Goal: Check status: Check status

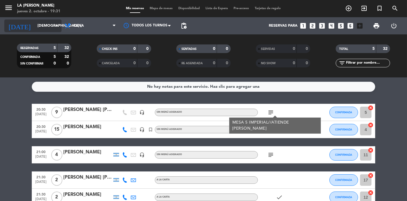
click at [52, 30] on input "[DEMOGRAPHIC_DATA] [DATE]" at bounding box center [60, 26] width 50 height 10
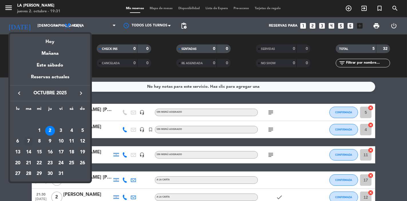
click at [31, 140] on div "7" at bounding box center [29, 141] width 10 height 10
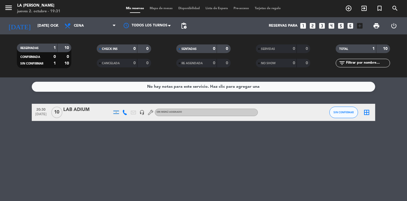
click at [38, 108] on span "20:30" at bounding box center [41, 109] width 14 height 7
click at [125, 111] on icon at bounding box center [124, 112] width 5 height 5
click at [121, 101] on span "Copiar" at bounding box center [121, 102] width 12 height 6
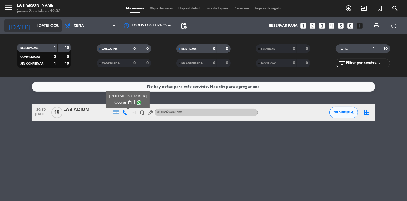
click at [37, 22] on input "[DATE] oct." at bounding box center [60, 26] width 50 height 10
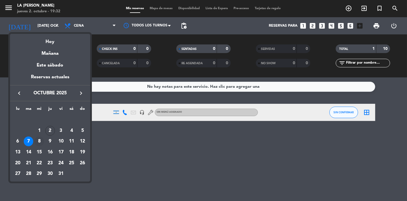
click at [38, 141] on div "8" at bounding box center [39, 141] width 10 height 10
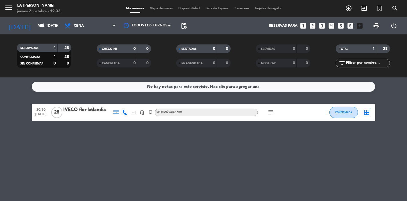
click at [36, 32] on div "[DATE] mié. [DATE] arrow_drop_down" at bounding box center [32, 25] width 57 height 17
click at [39, 23] on input "mié. [DATE]" at bounding box center [60, 26] width 50 height 10
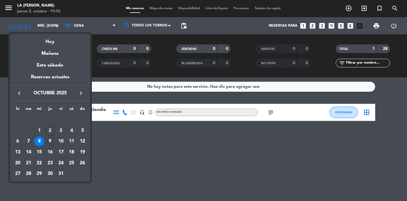
click at [51, 143] on div "9" at bounding box center [50, 141] width 10 height 10
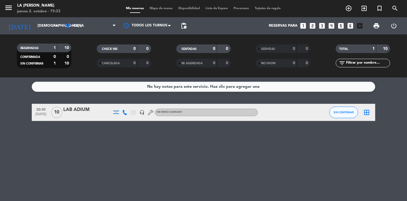
click at [125, 107] on div at bounding box center [125, 112] width 9 height 17
click at [125, 113] on icon at bounding box center [124, 112] width 5 height 5
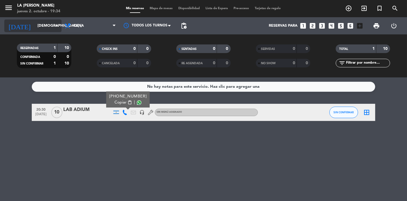
click at [56, 26] on icon "arrow_drop_down" at bounding box center [56, 25] width 7 height 7
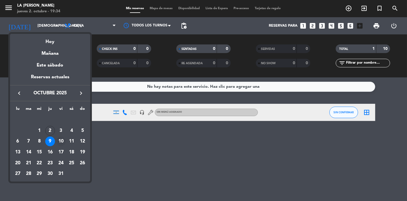
click at [62, 138] on div "10" at bounding box center [61, 141] width 10 height 10
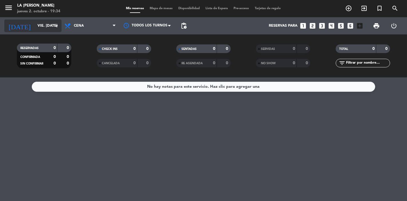
click at [51, 21] on input "vie. [DATE]" at bounding box center [60, 26] width 50 height 10
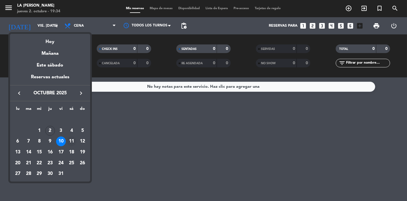
click at [71, 139] on div "11" at bounding box center [72, 141] width 10 height 10
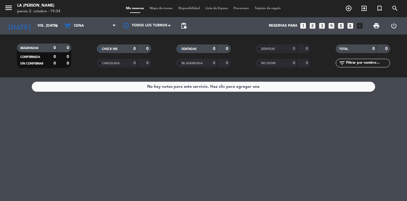
type input "sáb. [DATE]"
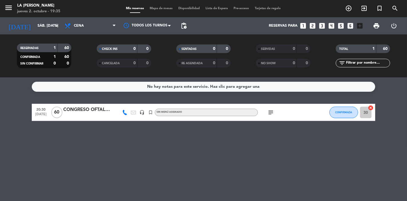
click at [273, 112] on icon "subject" at bounding box center [270, 112] width 7 height 7
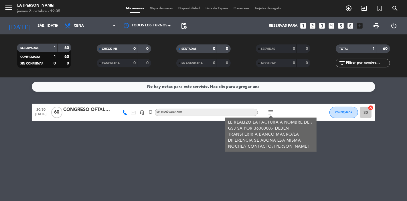
click at [127, 111] on icon at bounding box center [124, 112] width 5 height 5
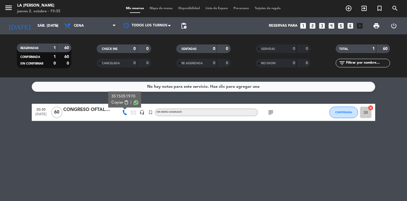
click at [120, 101] on span "Copiar" at bounding box center [117, 102] width 12 height 6
click at [52, 25] on input "sáb. [DATE]" at bounding box center [60, 26] width 50 height 10
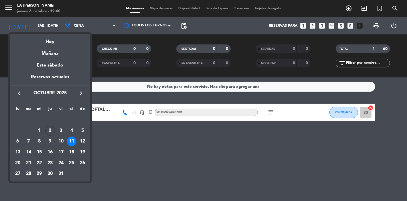
click at [172, 135] on div at bounding box center [203, 100] width 407 height 201
